Goal: Task Accomplishment & Management: Use online tool/utility

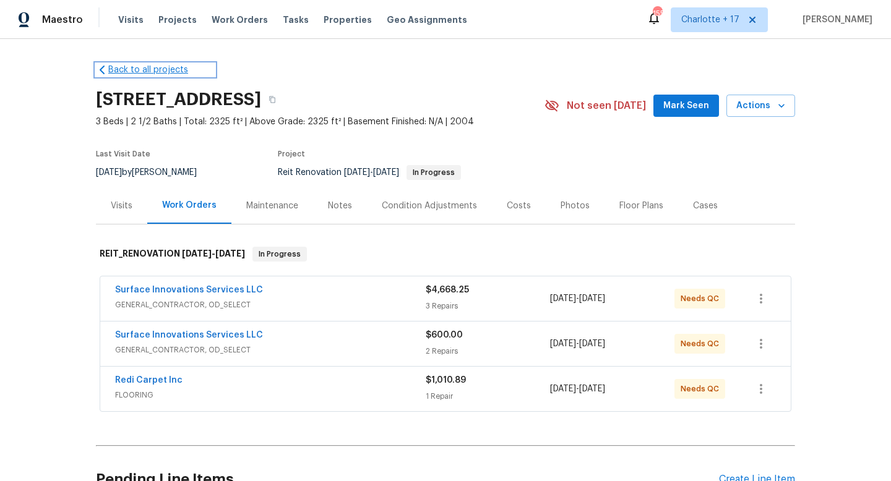
click at [165, 74] on link "Back to all projects" at bounding box center [155, 70] width 119 height 12
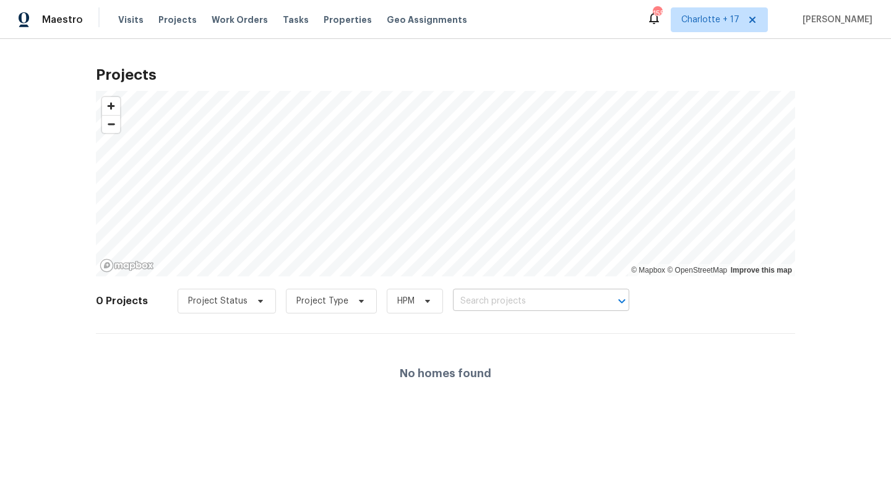
click at [471, 299] on input "text" at bounding box center [524, 301] width 142 height 19
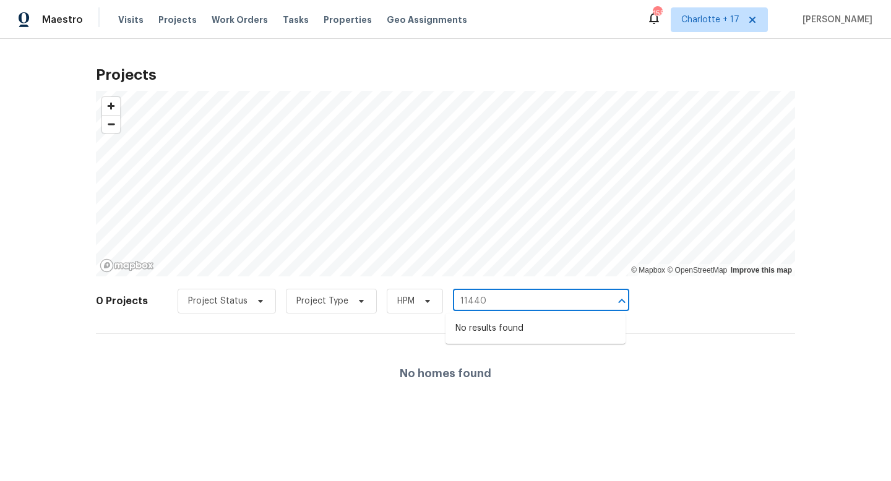
type input "11440"
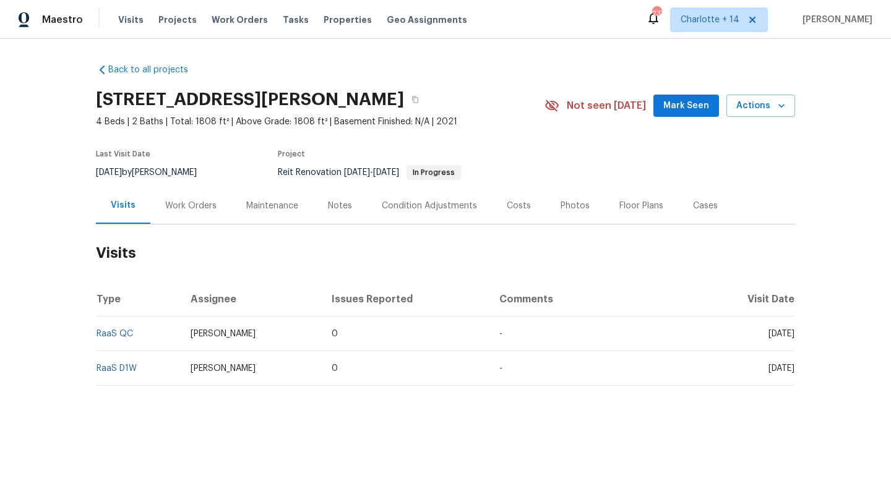
click at [211, 201] on div "Work Orders" at bounding box center [190, 206] width 51 height 12
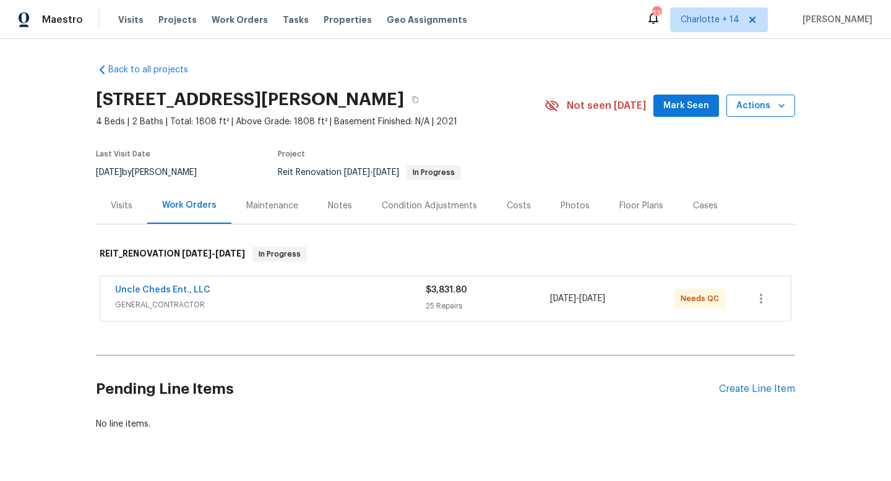
click at [790, 105] on button "Actions" at bounding box center [760, 106] width 69 height 23
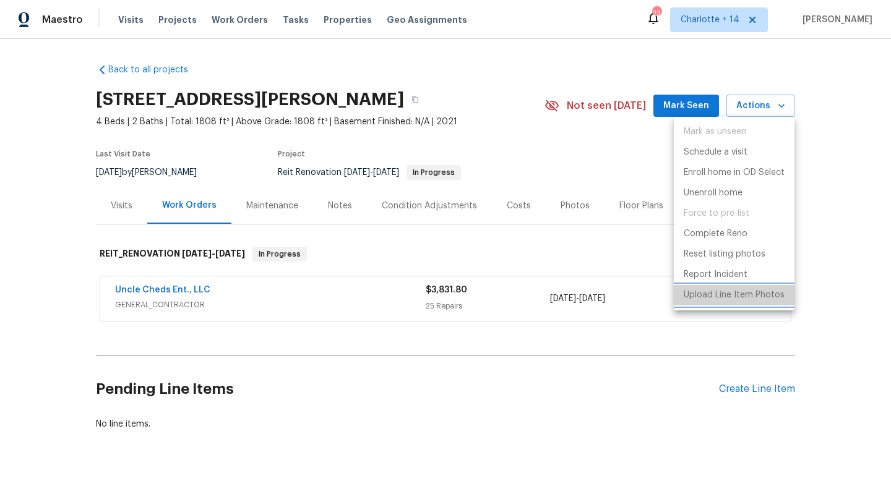
click at [739, 294] on p "Upload Line Item Photos" at bounding box center [733, 295] width 101 height 13
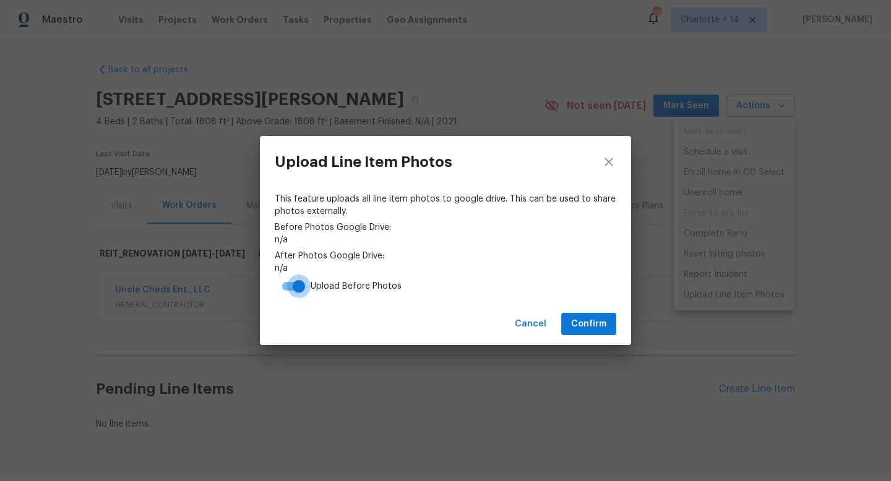
click at [289, 283] on input "checkbox" at bounding box center [299, 287] width 71 height 24
checkbox input "false"
click at [605, 335] on div "Cancel Confirm" at bounding box center [445, 324] width 371 height 43
click at [605, 332] on button "Confirm" at bounding box center [588, 324] width 55 height 23
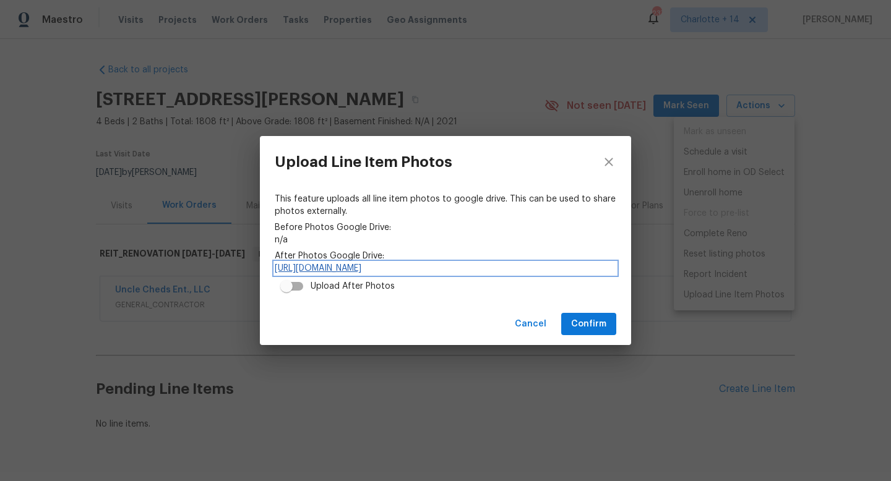
click at [361, 268] on link "[URL][DOMAIN_NAME]" at bounding box center [445, 268] width 341 height 12
